Goal: Information Seeking & Learning: Find specific page/section

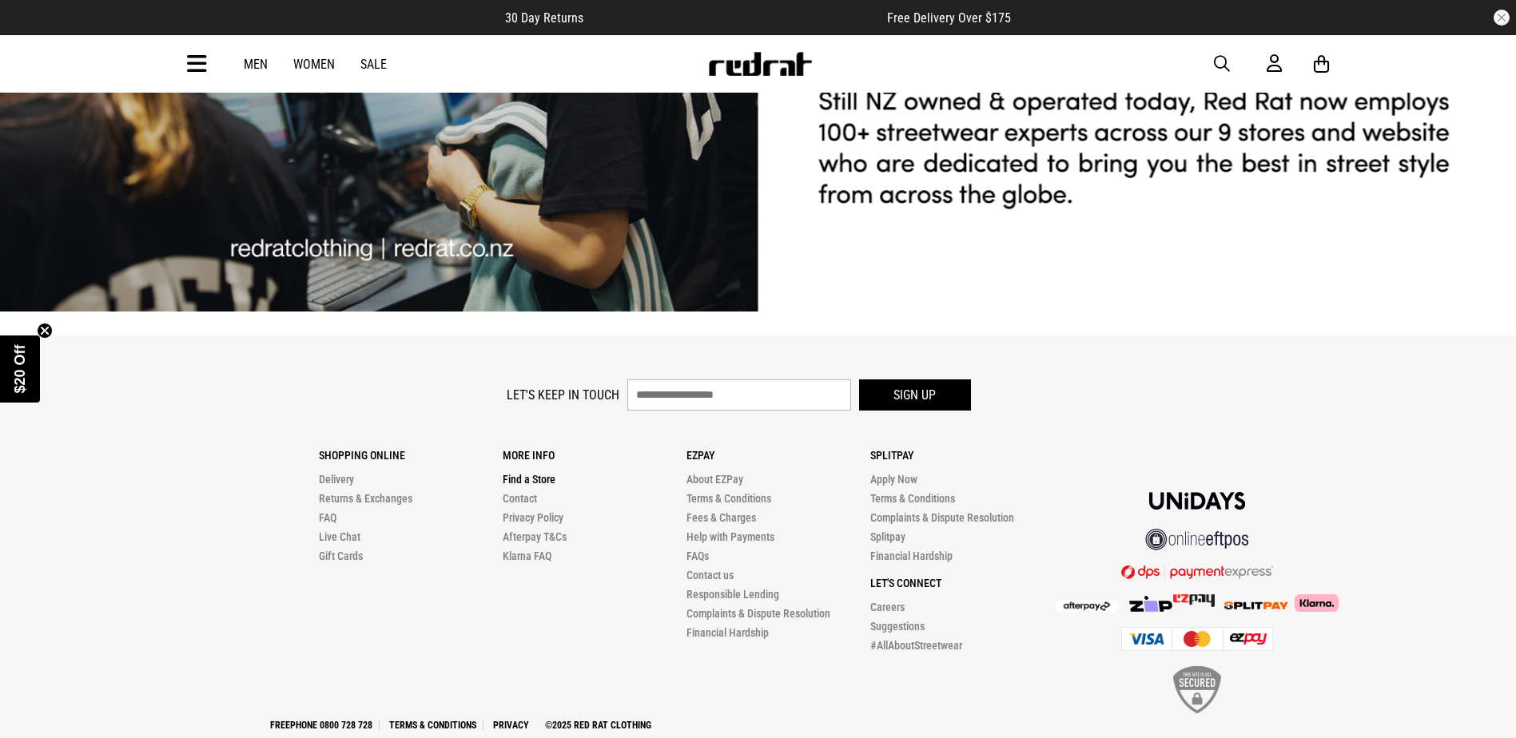
click at [541, 473] on link "Find a Store" at bounding box center [529, 479] width 53 height 13
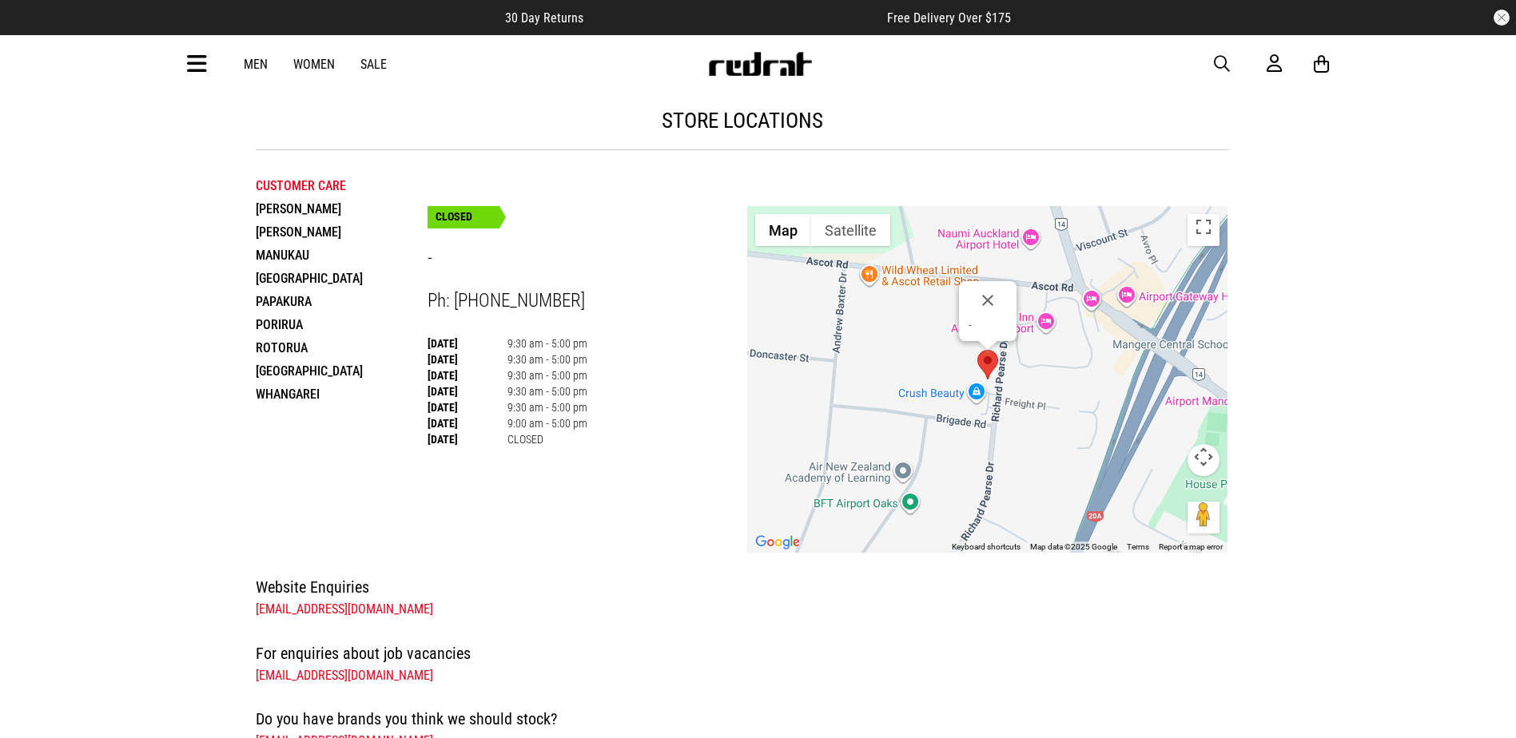
click at [295, 297] on li "Papakura" at bounding box center [342, 301] width 172 height 23
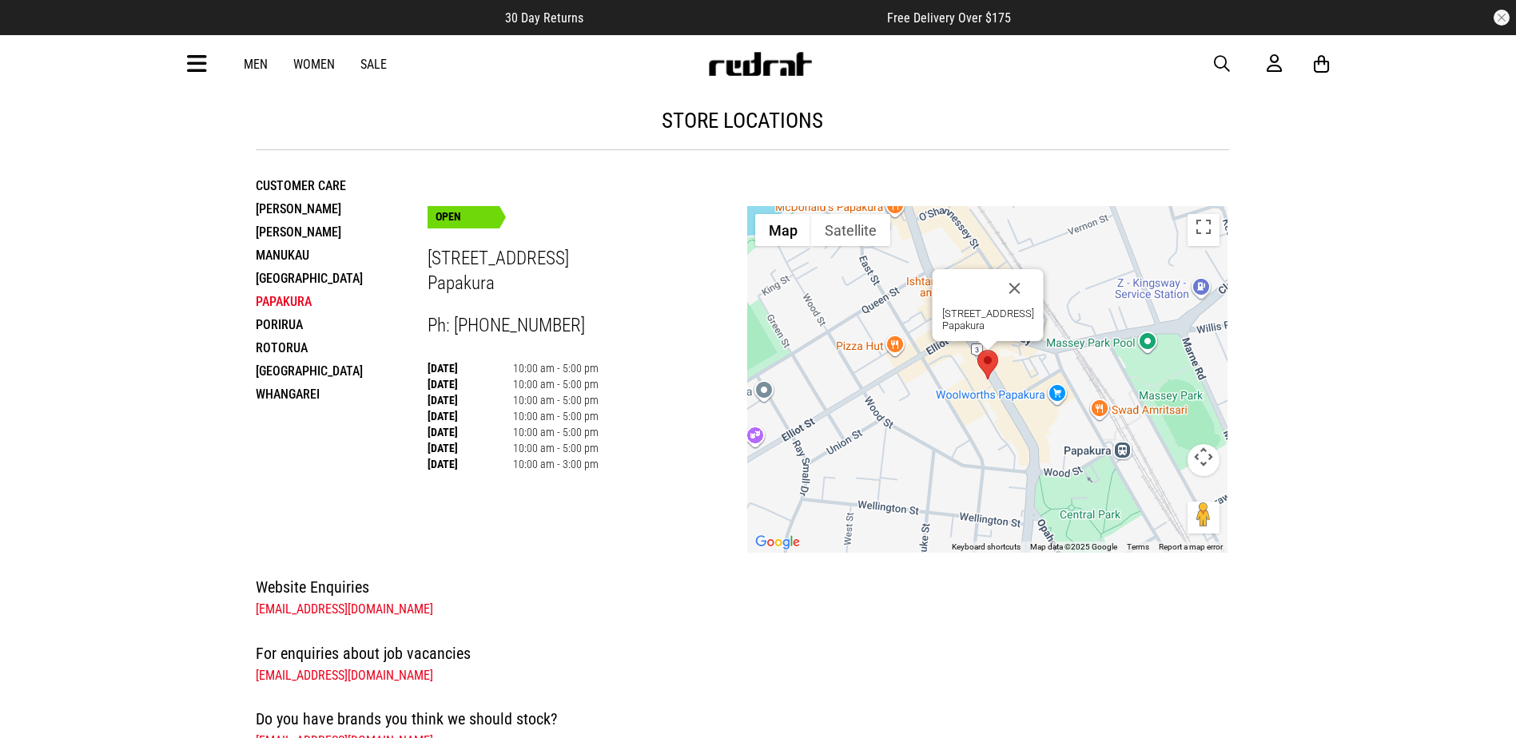
click at [290, 255] on li "Manukau" at bounding box center [342, 255] width 172 height 23
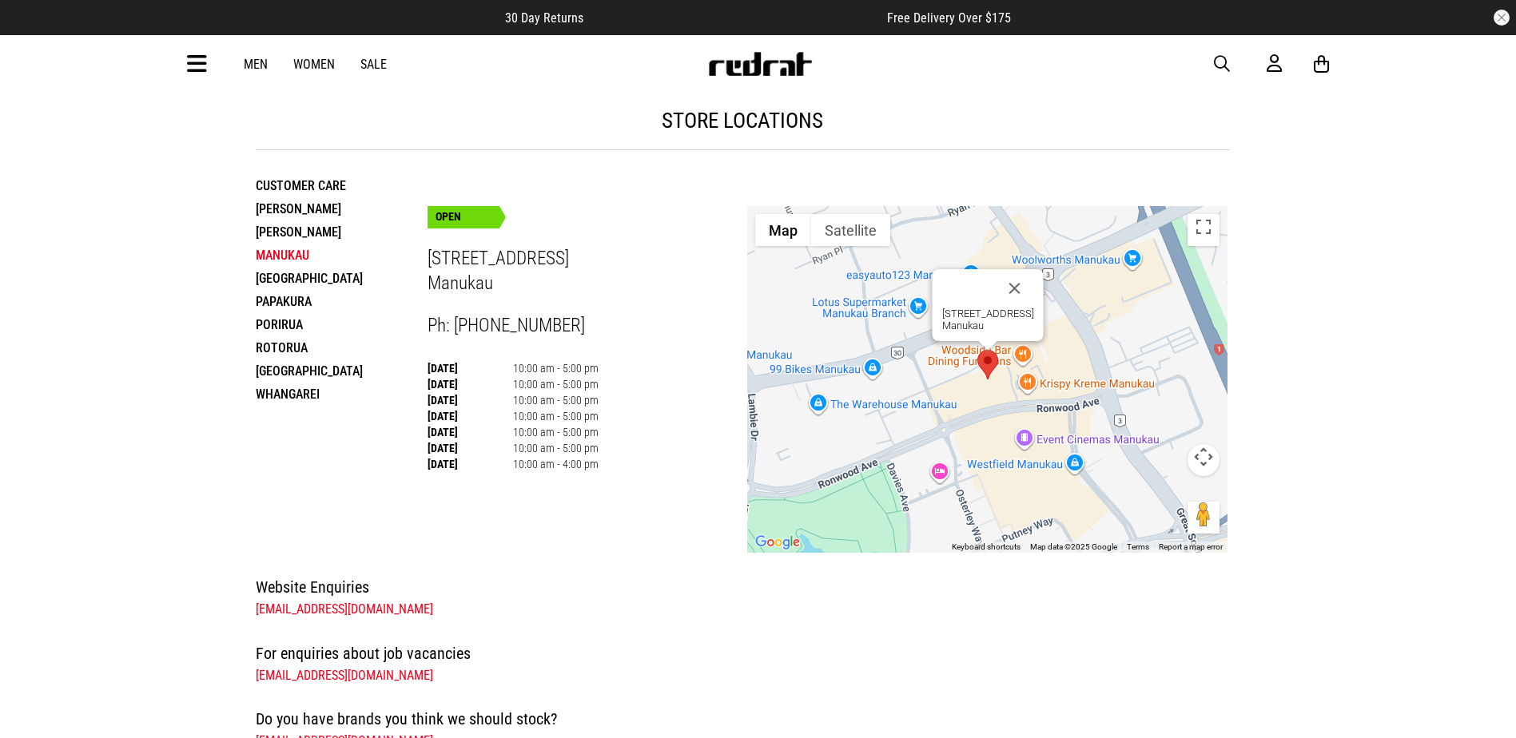
click at [284, 219] on li "Hamilton" at bounding box center [342, 208] width 172 height 23
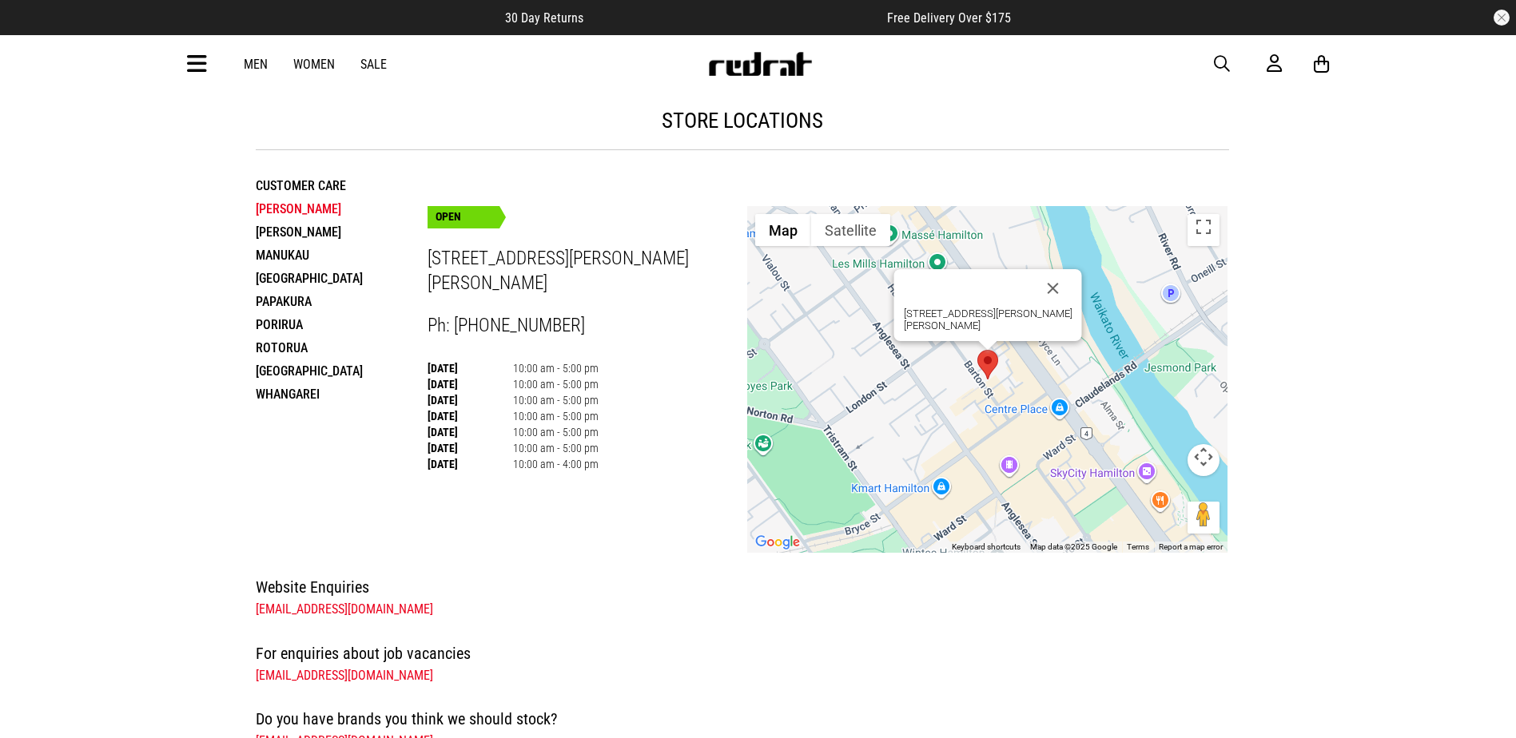
click at [281, 229] on li "Henderson" at bounding box center [342, 232] width 172 height 23
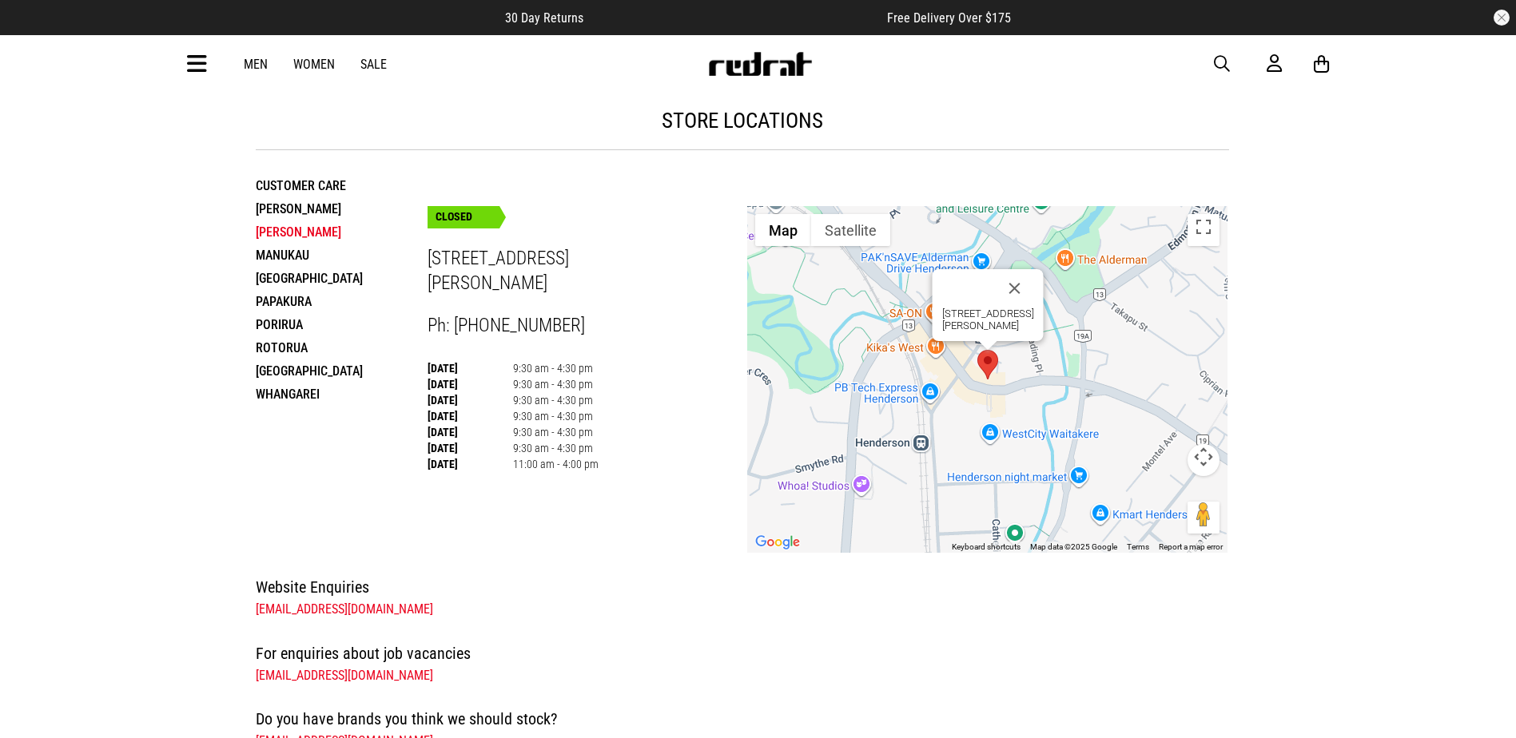
click at [205, 66] on icon at bounding box center [197, 64] width 20 height 26
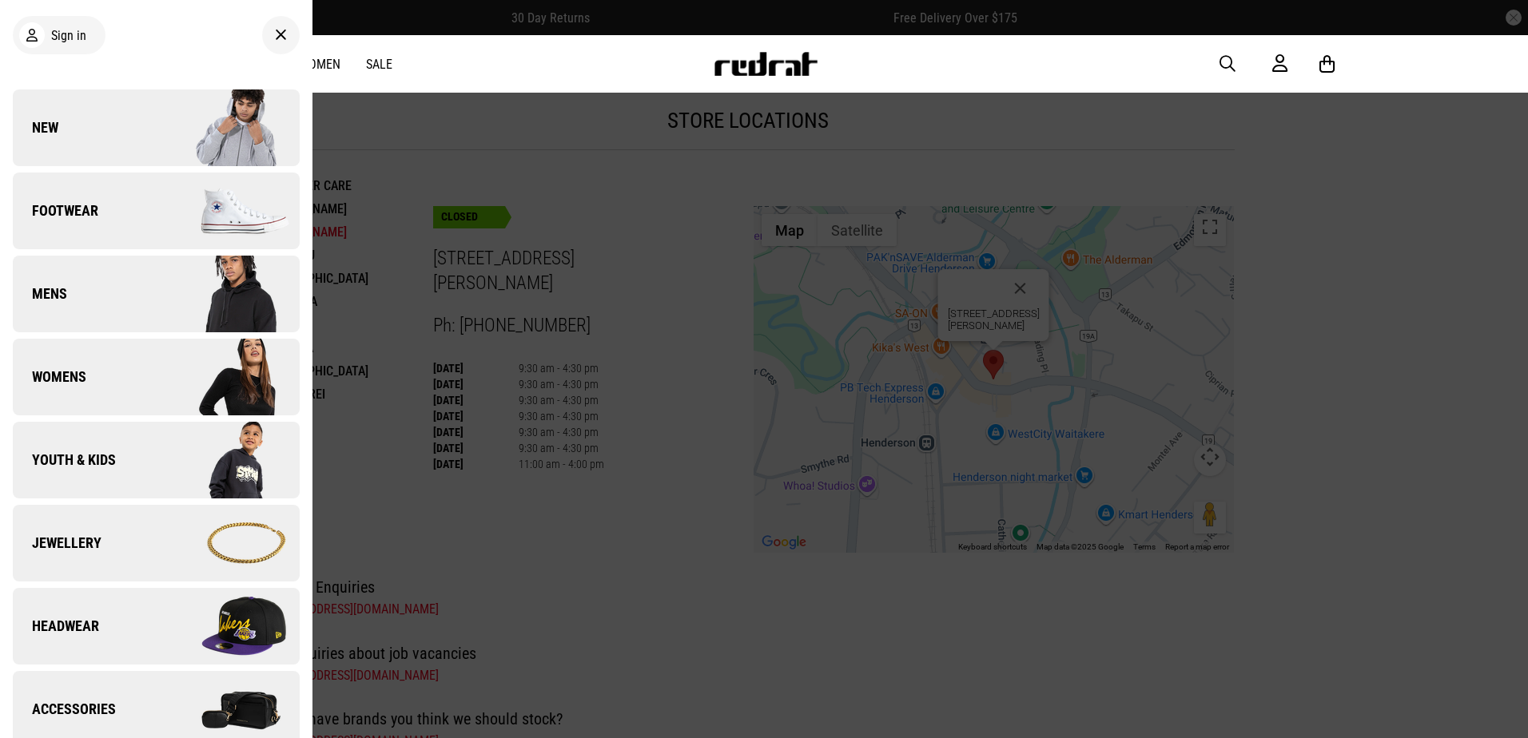
click at [54, 122] on span "New" at bounding box center [36, 127] width 46 height 19
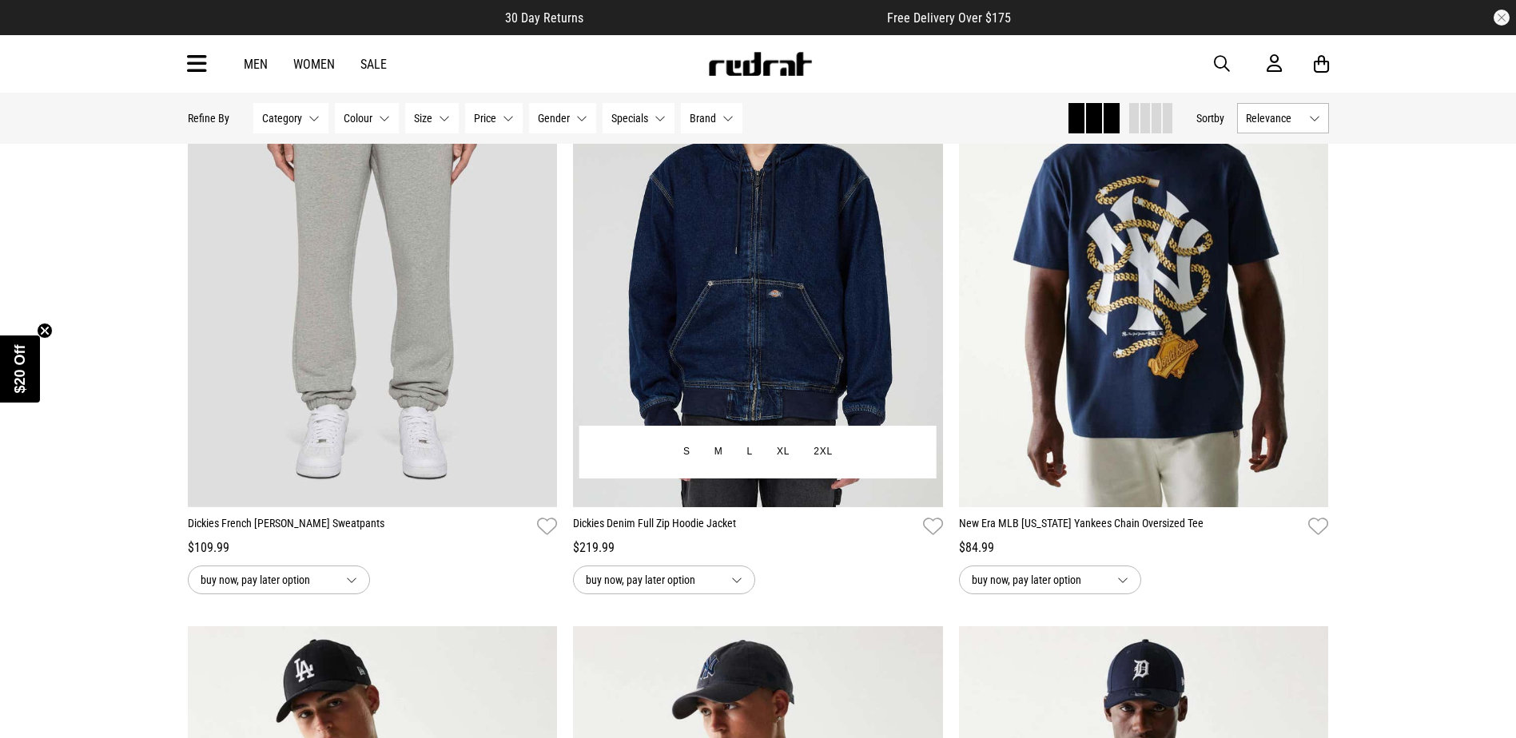
scroll to position [160, 0]
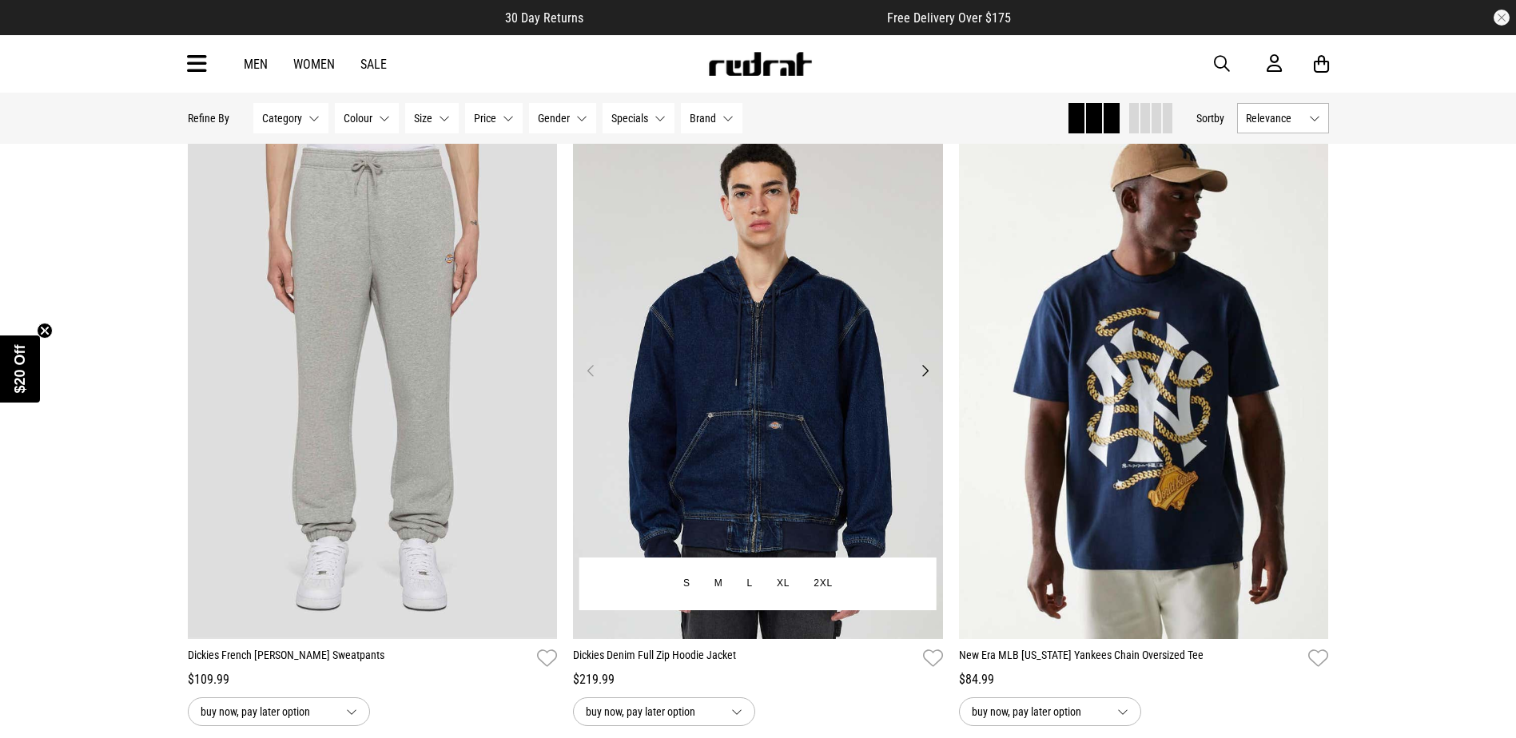
click at [835, 414] on img at bounding box center [758, 380] width 370 height 518
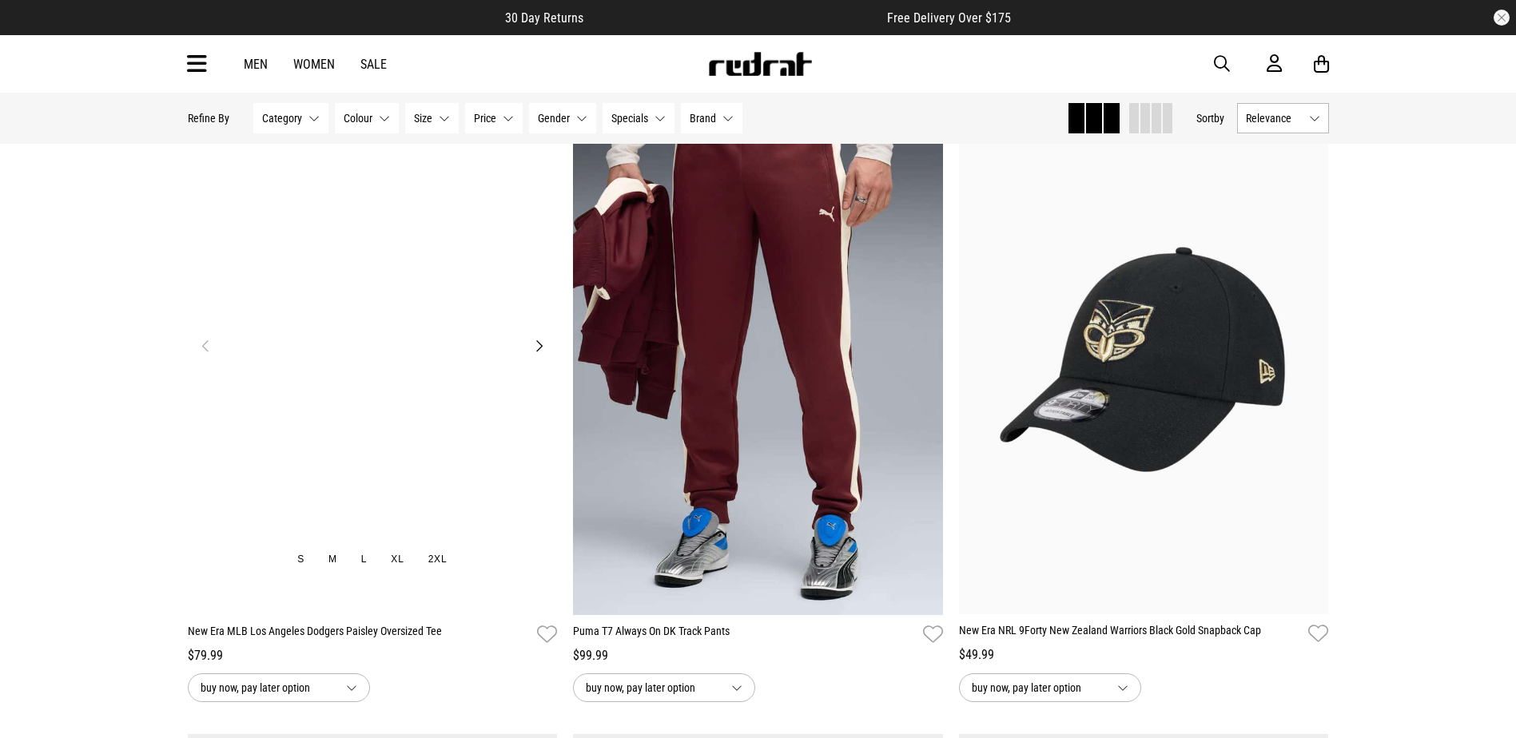
scroll to position [1438, 0]
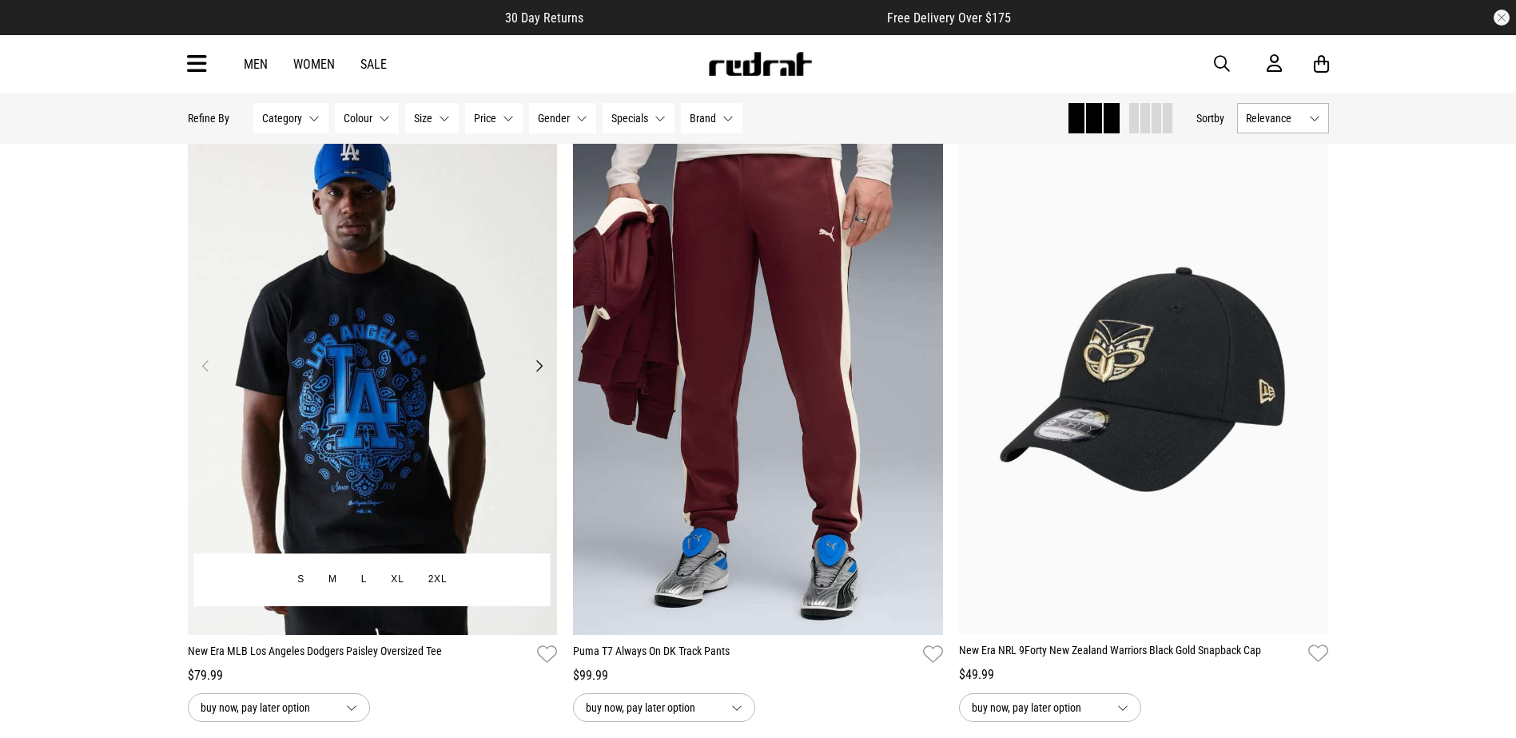
click at [314, 245] on img at bounding box center [373, 376] width 370 height 518
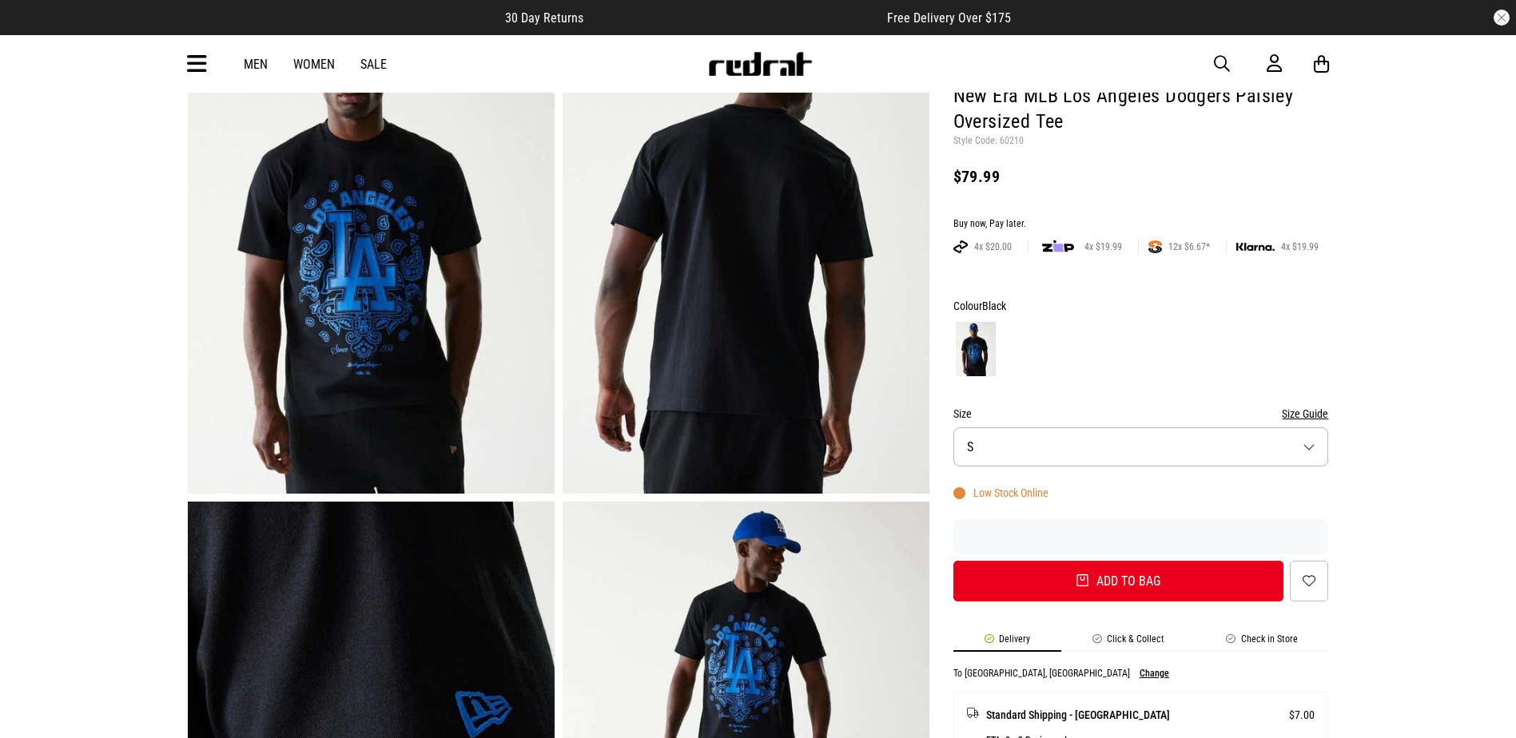
scroll to position [160, 0]
click at [429, 358] on img at bounding box center [371, 241] width 367 height 506
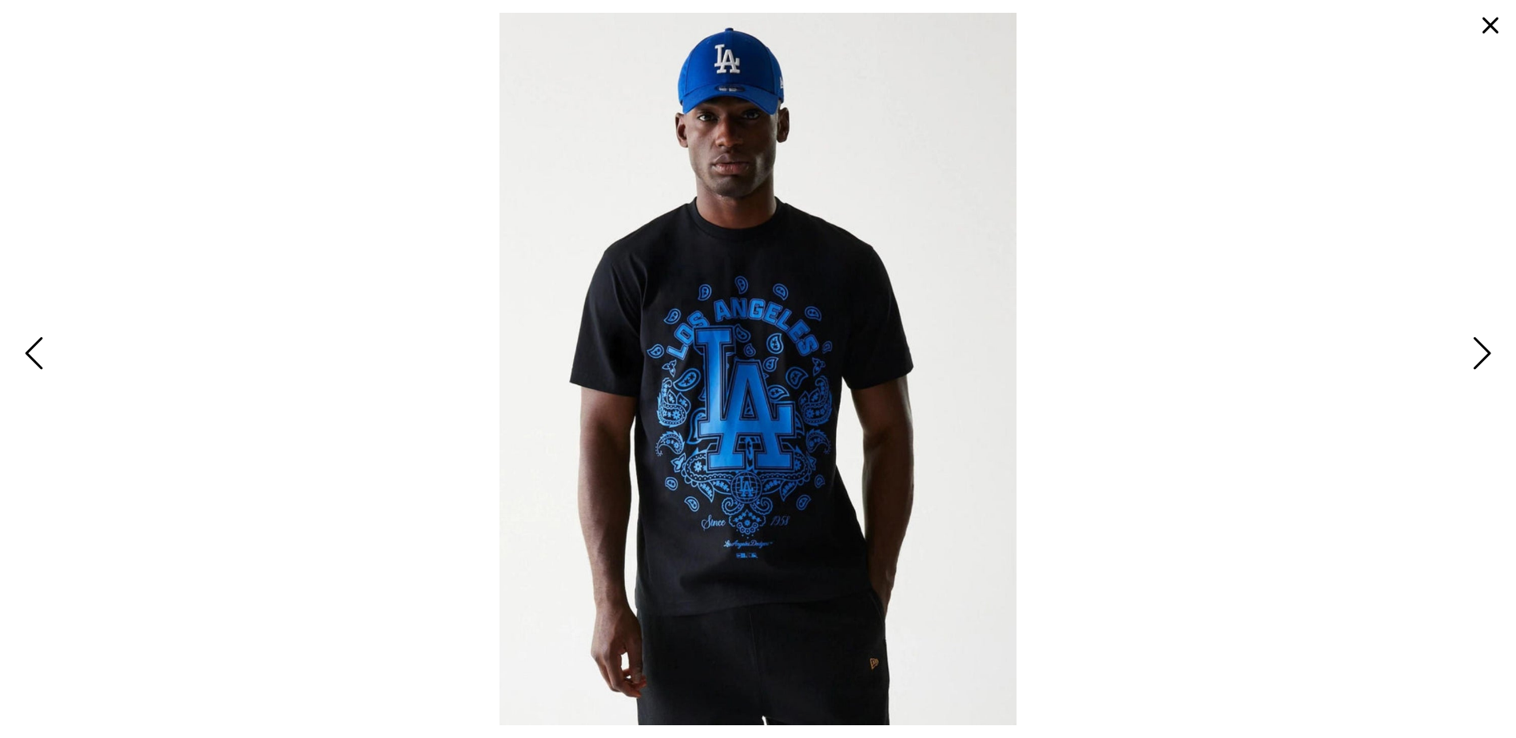
scroll to position [0, 0]
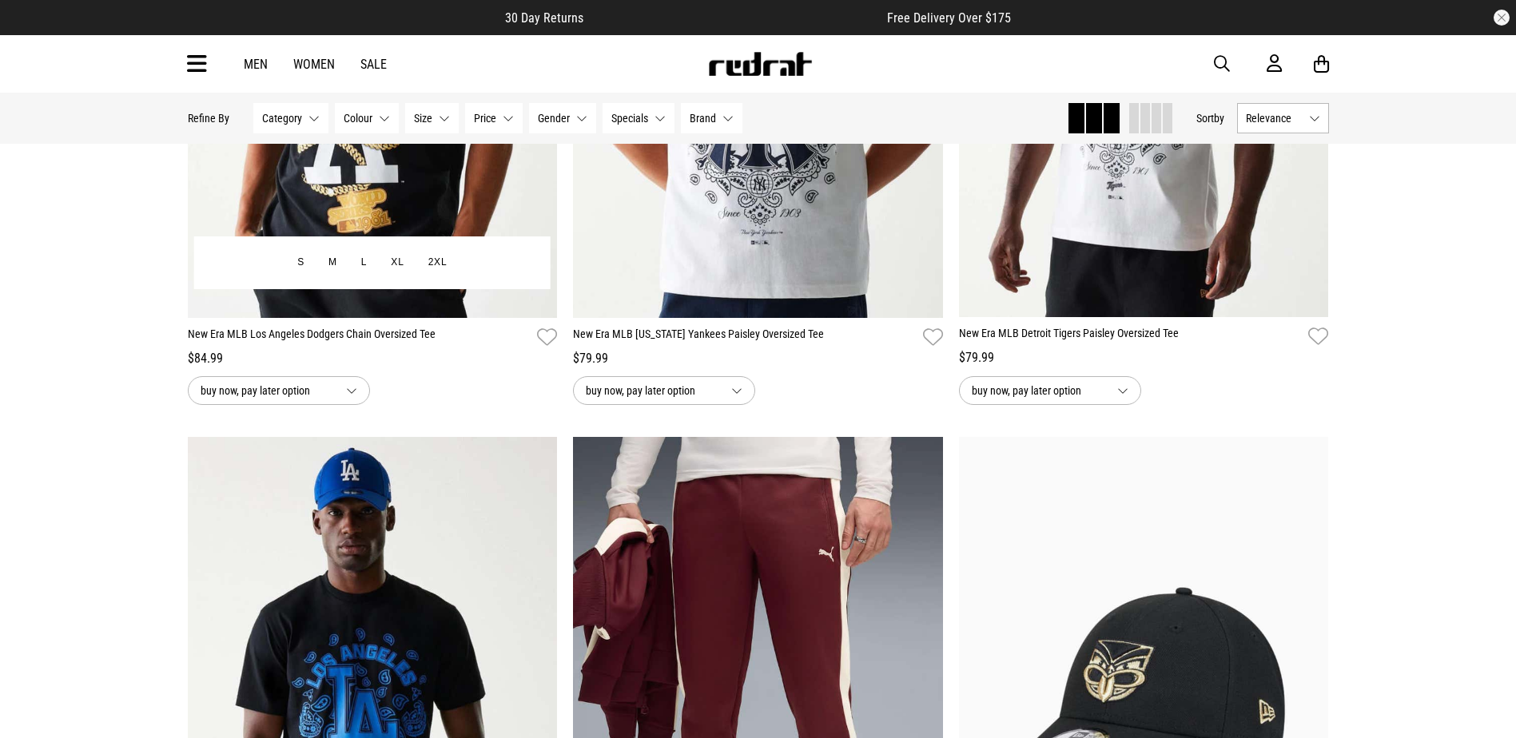
scroll to position [718, 0]
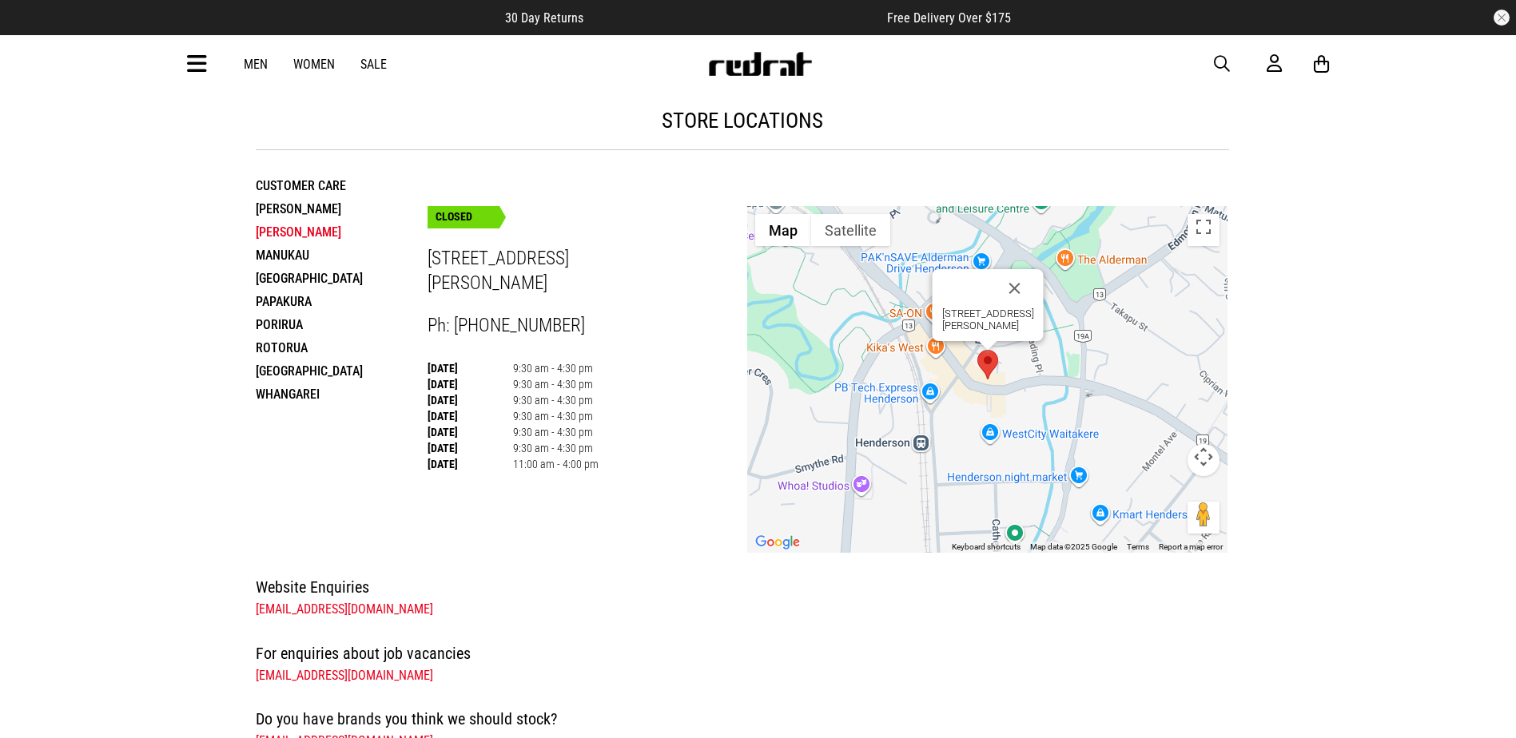
click at [201, 71] on icon at bounding box center [197, 64] width 20 height 26
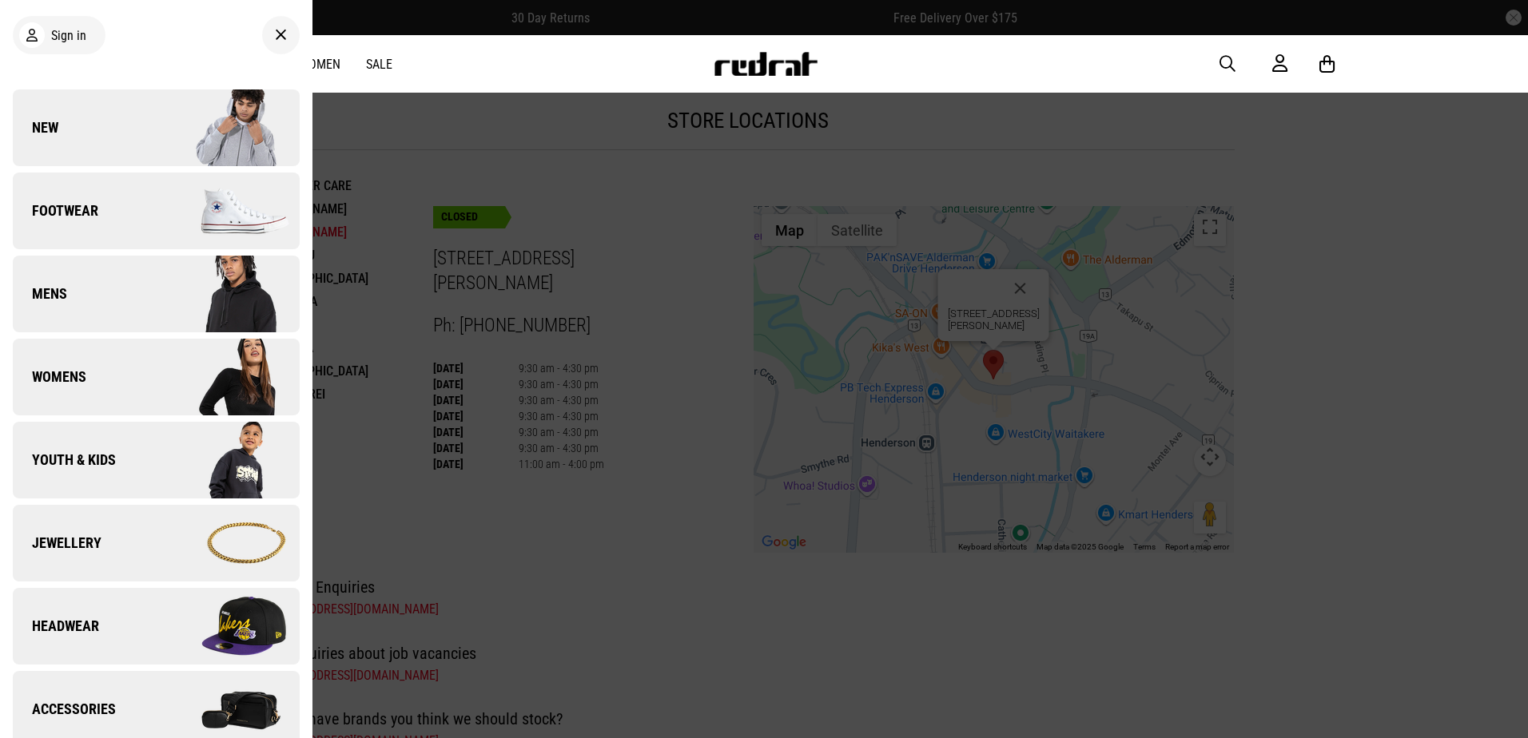
click at [76, 149] on link "New" at bounding box center [156, 128] width 287 height 77
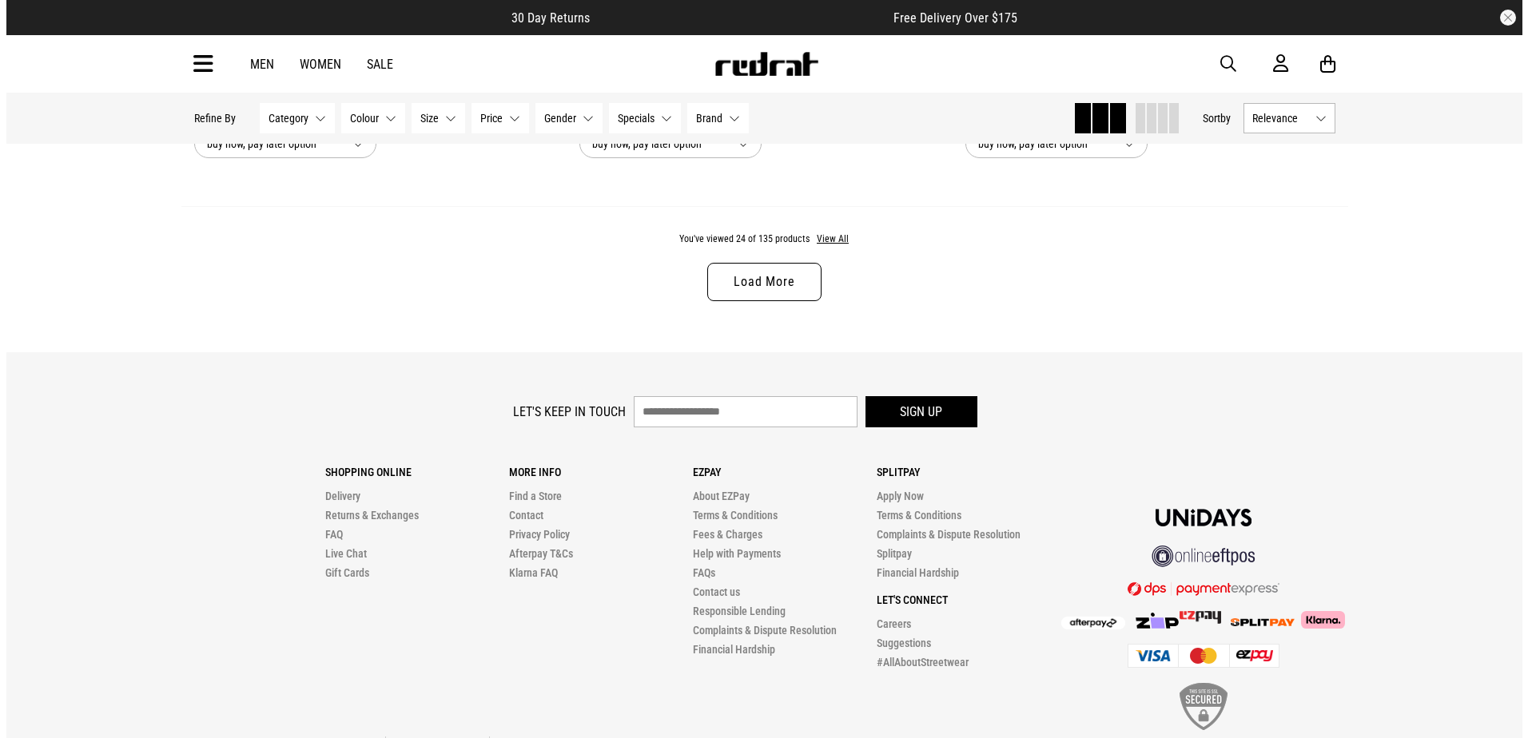
scroll to position [5250, 0]
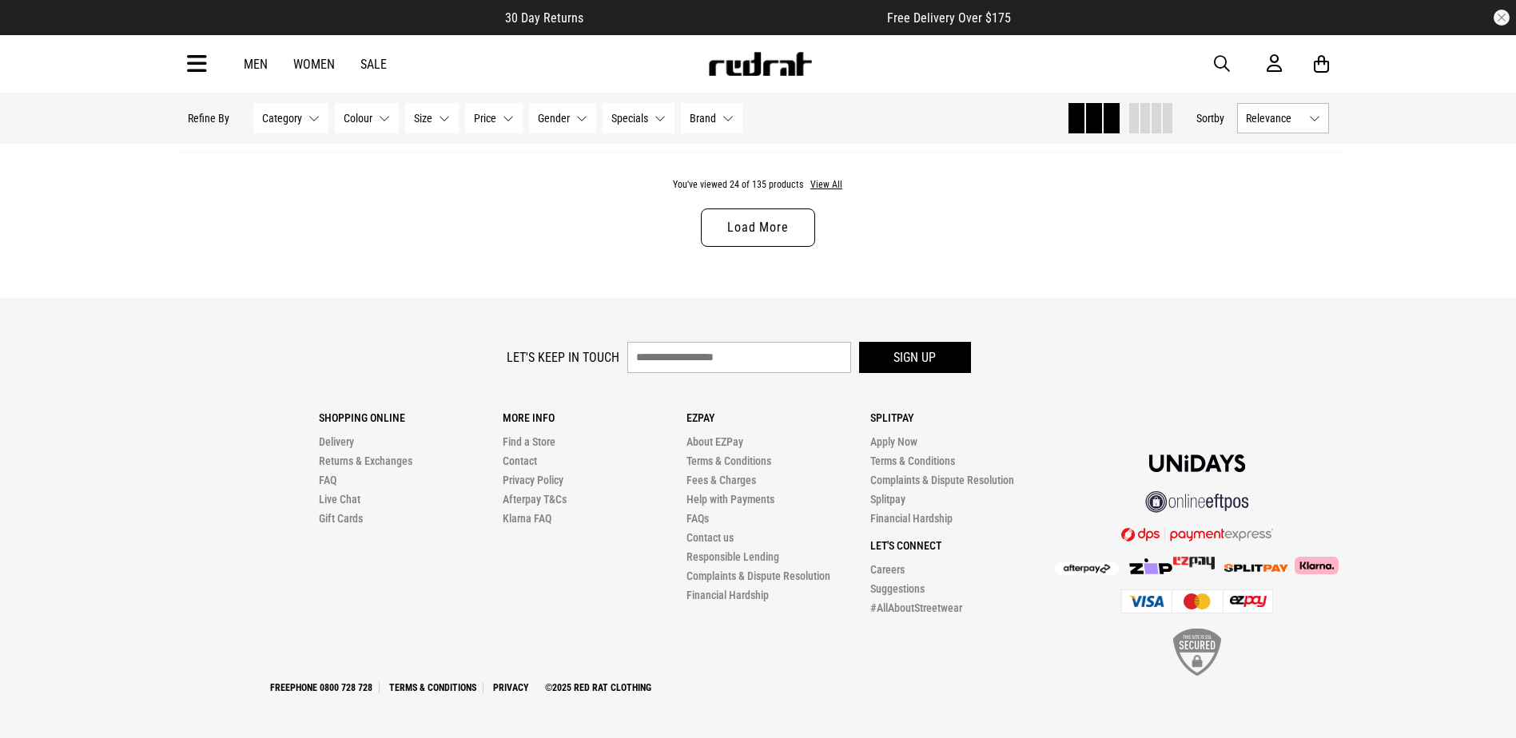
click at [194, 54] on icon at bounding box center [197, 64] width 20 height 26
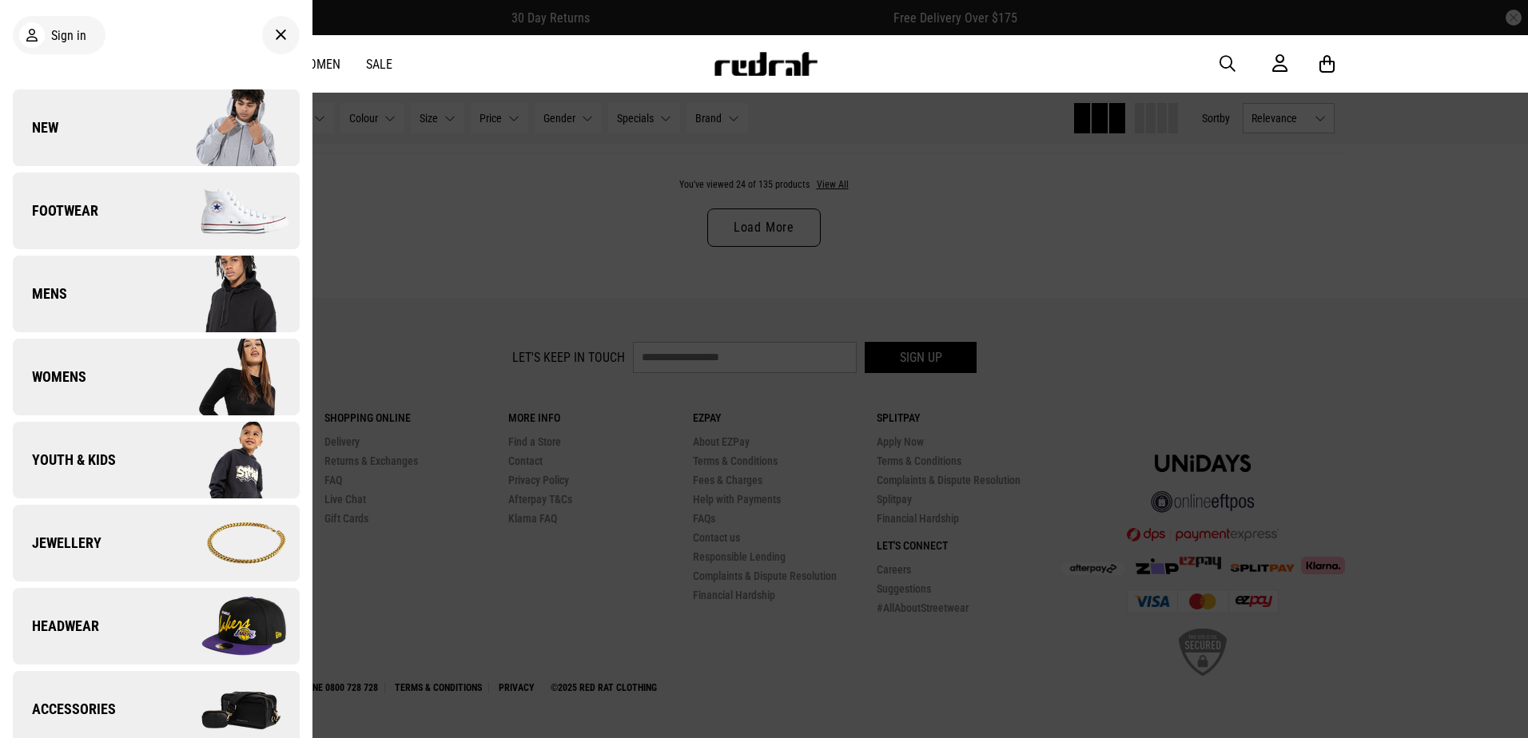
click at [54, 132] on span "New" at bounding box center [36, 127] width 46 height 19
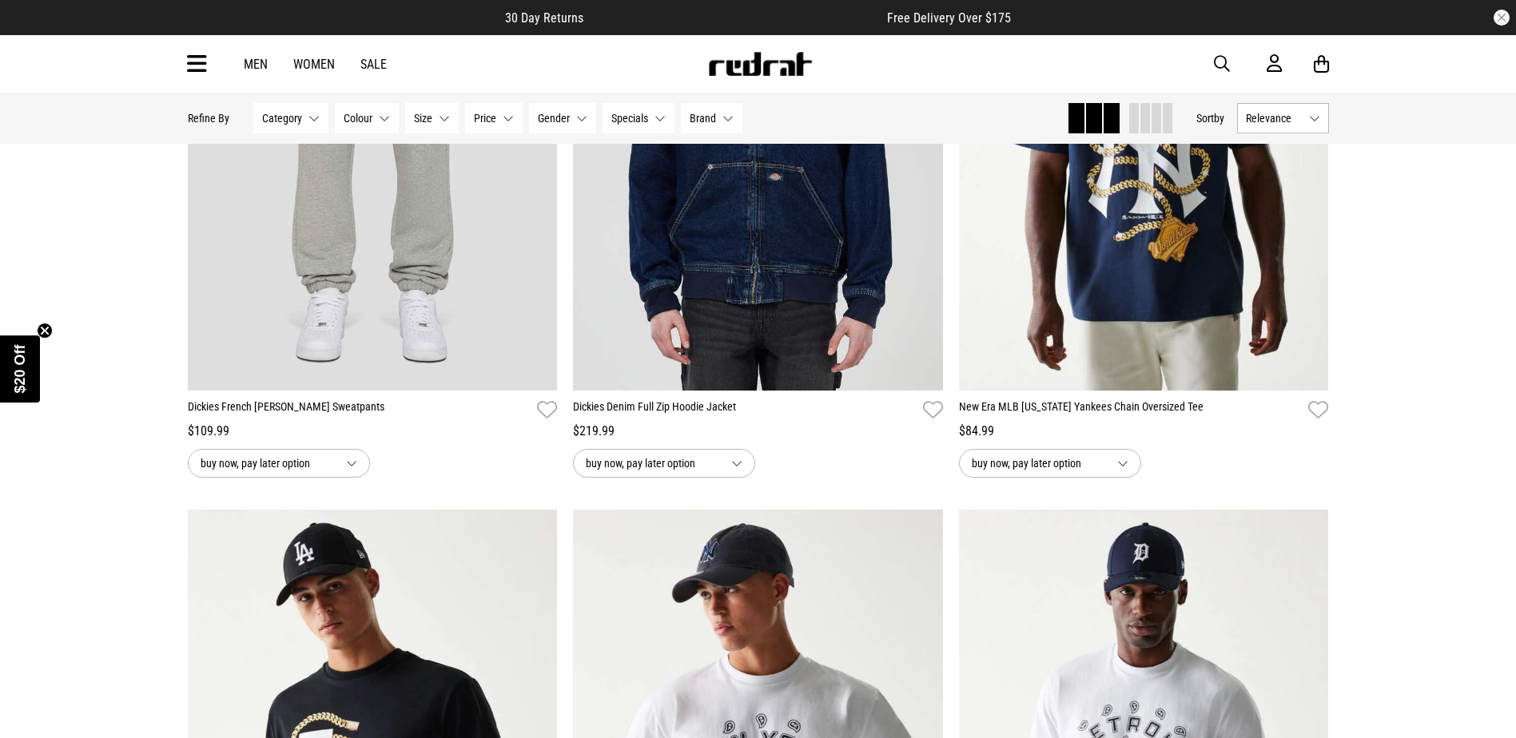
scroll to position [240, 0]
